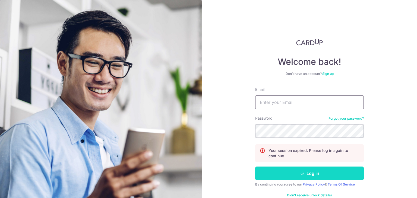
type input "[EMAIL_ADDRESS][DOMAIN_NAME]"
click at [291, 173] on button "Log in" at bounding box center [310, 174] width 109 height 14
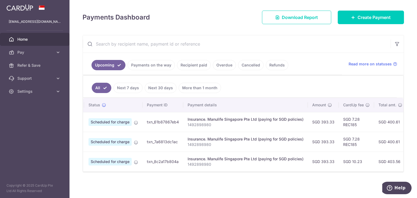
scroll to position [0, 20]
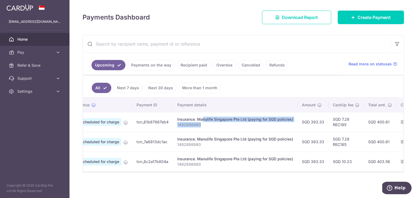
drag, startPoint x: 204, startPoint y: 119, endPoint x: 198, endPoint y: 126, distance: 9.2
click at [198, 126] on td "Insurance. Manulife Singapore Pte Ltd (paying for SGD policies) 1492898980" at bounding box center [235, 122] width 125 height 20
click at [193, 123] on p "1492898980" at bounding box center [235, 124] width 116 height 5
click at [192, 122] on p "1492898980" at bounding box center [235, 124] width 116 height 5
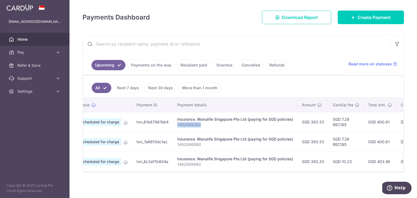
click at [192, 122] on p "1492898980" at bounding box center [235, 124] width 116 height 5
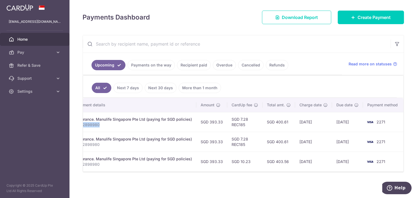
scroll to position [0, 0]
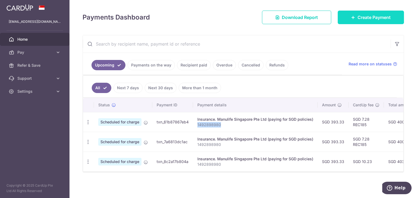
click at [367, 17] on span "Create Payment" at bounding box center [374, 17] width 33 height 7
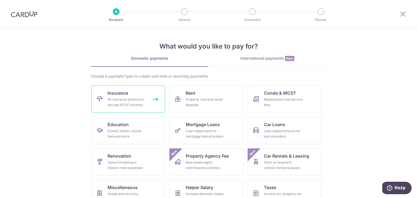
click at [130, 103] on div "All insurance premiums (except NTUC Income)" at bounding box center [127, 102] width 39 height 11
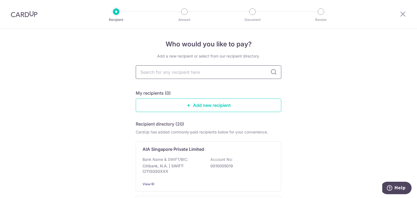
click at [182, 73] on input "text" at bounding box center [209, 73] width 146 height 14
type input "manulife"
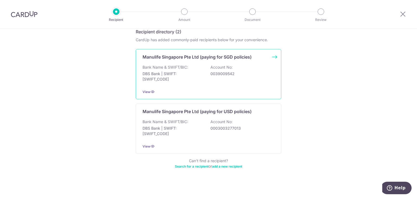
scroll to position [95, 0]
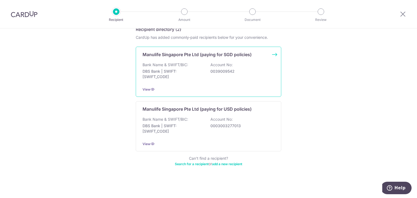
click at [196, 75] on p "DBS Bank | SWIFT: [SWIFT_CODE]" at bounding box center [173, 74] width 61 height 11
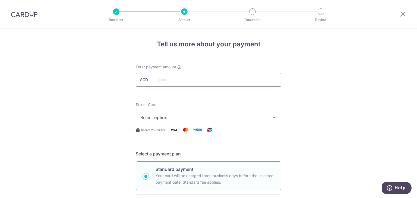
type input "978.00"
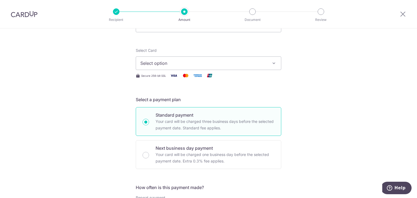
click at [172, 120] on p "Your card will be charged three business days before the selected payment date.…" at bounding box center [215, 125] width 119 height 13
click at [149, 120] on input "Standard payment Your card will be charged three business days before the selec…" at bounding box center [146, 122] width 7 height 7
radio input "true"
click at [180, 58] on button "Select option" at bounding box center [209, 64] width 146 height 14
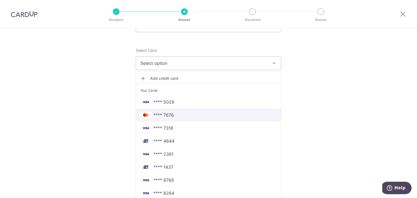
click at [178, 114] on span "**** 7676" at bounding box center [209, 115] width 136 height 7
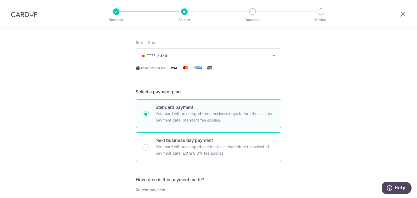
scroll to position [15, 0]
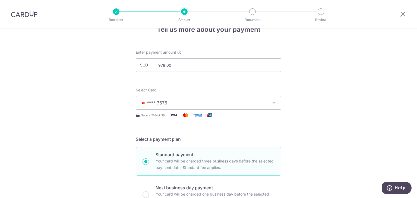
click at [181, 100] on span "**** 7676" at bounding box center [204, 103] width 127 height 7
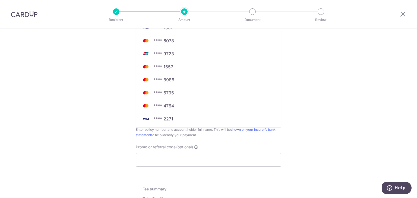
scroll to position [259, 0]
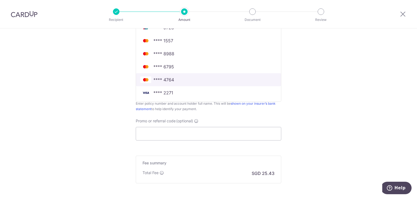
click at [186, 79] on span "**** 4764" at bounding box center [209, 80] width 136 height 7
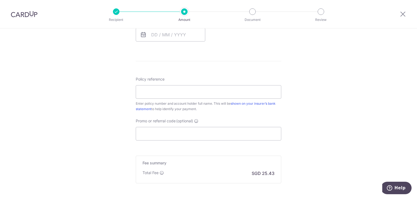
click at [105, 64] on div "Tell us more about your payment Enter payment amount SGD 978.00 978.00 Select C…" at bounding box center [208, 11] width 417 height 484
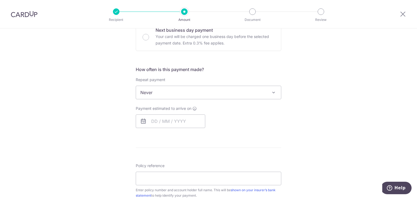
scroll to position [205, 0]
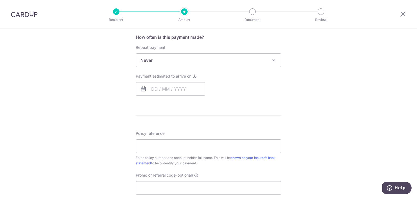
click at [186, 62] on span "Never" at bounding box center [208, 60] width 145 height 13
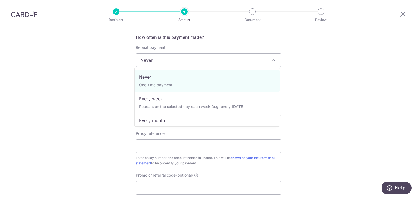
click at [183, 63] on span "Never" at bounding box center [208, 60] width 145 height 13
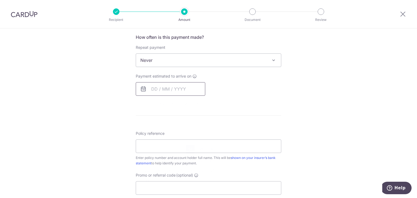
click at [162, 91] on input "text" at bounding box center [171, 89] width 70 height 14
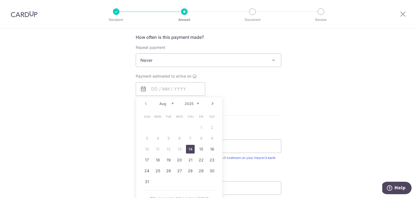
click at [190, 149] on link "14" at bounding box center [190, 149] width 9 height 9
type input "14/08/2025"
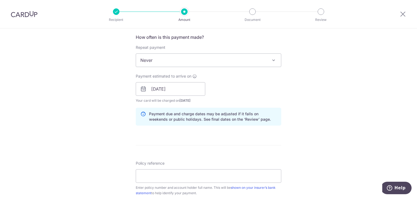
click at [241, 96] on div "Payment estimated to arrive on 14/08/2025 Prev Next Aug Sep Oct Nov Dec 2025 20…" at bounding box center [209, 89] width 152 height 30
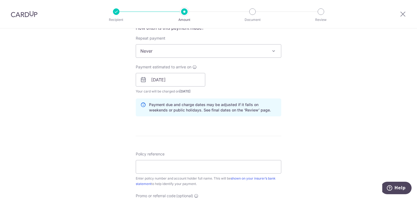
scroll to position [178, 0]
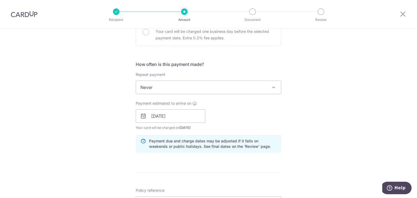
click at [185, 86] on span "Never" at bounding box center [208, 87] width 145 height 13
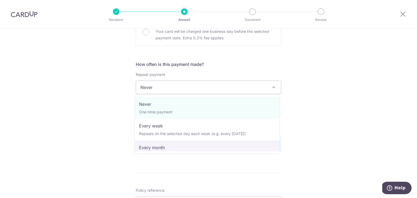
select select "3"
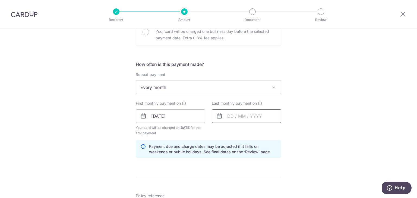
click at [229, 110] on input "text" at bounding box center [247, 117] width 70 height 14
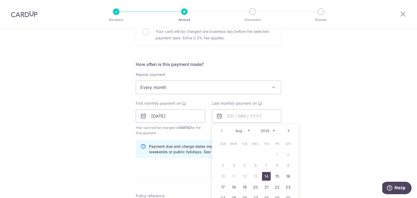
click at [288, 130] on link "Next" at bounding box center [289, 131] width 7 height 7
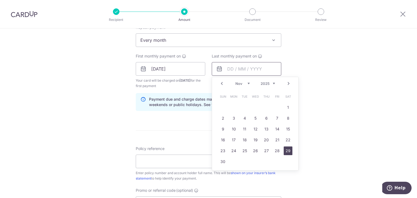
scroll to position [259, 0]
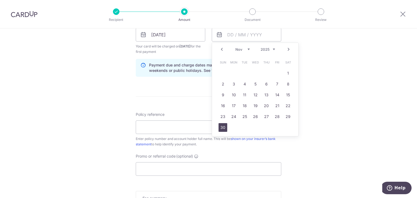
click at [222, 127] on link "30" at bounding box center [223, 127] width 9 height 9
type input "30/11/2025"
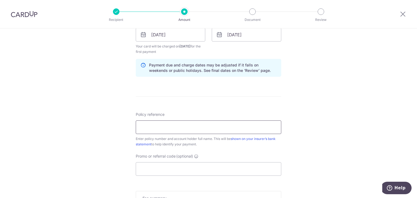
click at [175, 126] on input "Policy reference" at bounding box center [209, 128] width 146 height 14
paste input "1492898980"
type input "1492898980"
click at [164, 168] on input "Promo or referral code (optional)" at bounding box center [209, 170] width 146 height 14
paste input "1492898980"
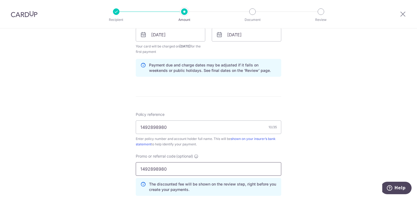
paste input "REC185"
drag, startPoint x: 166, startPoint y: 168, endPoint x: 86, endPoint y: 158, distance: 80.0
click at [86, 158] on div "Tell us more about your payment Enter payment amount SGD 978.00 978.00 Select C…" at bounding box center [208, 41] width 417 height 544
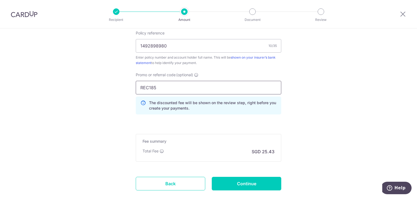
scroll to position [368, 0]
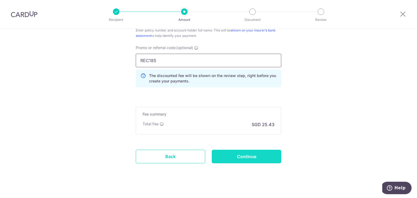
type input "REC185"
click at [254, 155] on input "Continue" at bounding box center [247, 157] width 70 height 14
type input "Create Schedule"
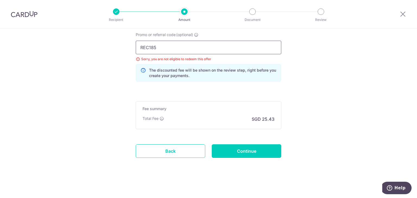
drag, startPoint x: 170, startPoint y: 44, endPoint x: 68, endPoint y: 33, distance: 102.3
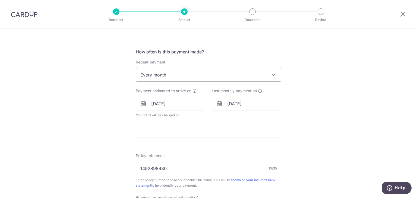
scroll to position [109, 0]
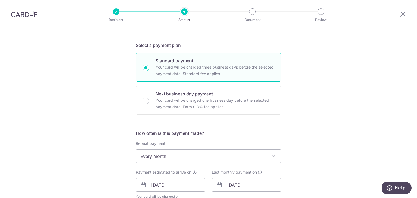
click at [174, 154] on span "Every month" at bounding box center [208, 156] width 145 height 13
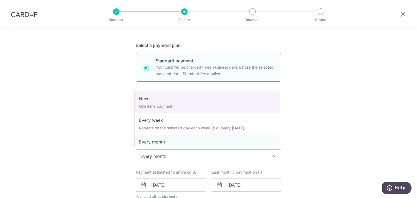
select select "1"
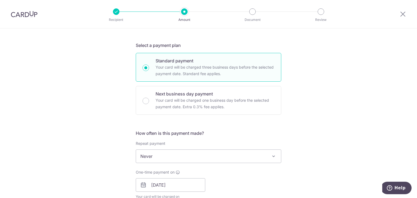
click at [70, 115] on div "Tell us more about your payment Enter payment amount SGD 978.00 978.00 Select C…" at bounding box center [208, 193] width 417 height 546
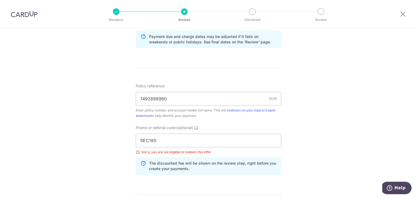
scroll to position [326, 0]
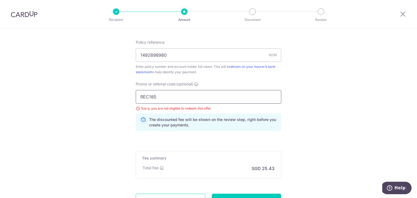
drag, startPoint x: 163, startPoint y: 99, endPoint x: 89, endPoint y: 98, distance: 74.5
paste input "OFF22"
type input "OFF225"
click at [253, 79] on div "Policy reference 1492898980 10/35 Enter policy number and account holder full n…" at bounding box center [209, 88] width 146 height 96
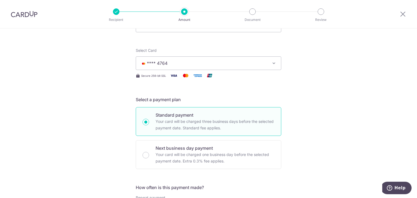
scroll to position [245, 0]
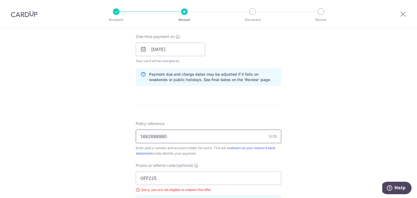
click at [186, 135] on input "1492898980" at bounding box center [209, 137] width 146 height 14
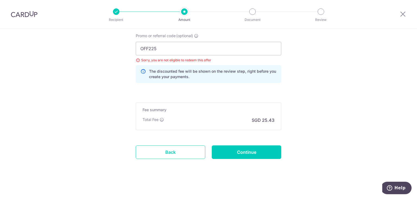
scroll to position [375, 0]
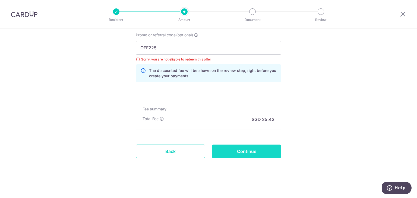
click at [236, 147] on input "Continue" at bounding box center [247, 152] width 70 height 14
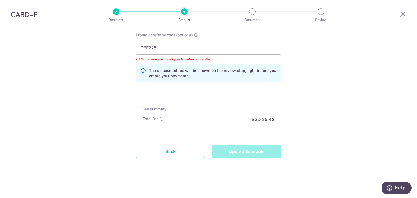
type input "Update Schedule"
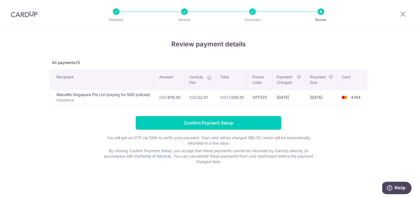
drag, startPoint x: 204, startPoint y: 127, endPoint x: 182, endPoint y: 152, distance: 33.7
click at [193, 157] on form "Confirm Payment Setup You will get an OTP via SMS to verify your payment. Your …" at bounding box center [209, 140] width 318 height 48
drag, startPoint x: 269, startPoint y: 119, endPoint x: 200, endPoint y: 146, distance: 73.7
click at [203, 149] on form "Confirm Payment Setup You will get an OTP via SMS to verify your payment. Your …" at bounding box center [209, 140] width 318 height 48
drag, startPoint x: 250, startPoint y: 124, endPoint x: 75, endPoint y: 186, distance: 186.0
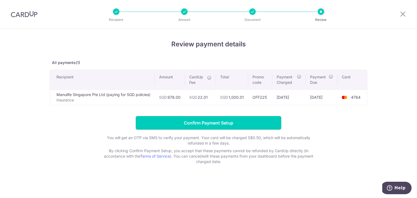
click at [96, 188] on div "Review payment details All payments(1) Recipient Amount CardUp Fee Total Promo …" at bounding box center [208, 114] width 417 height 170
click at [208, 120] on input "Confirm Payment Setup" at bounding box center [209, 123] width 146 height 14
